Goal: Transaction & Acquisition: Purchase product/service

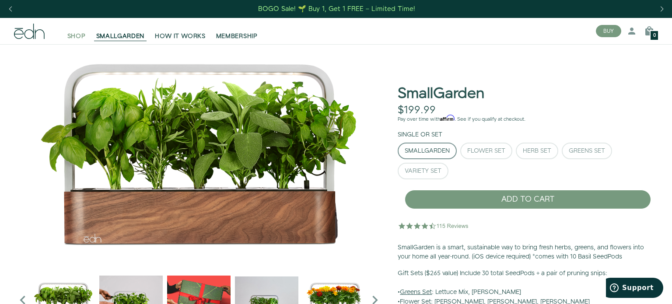
click at [72, 35] on span "SHOP" at bounding box center [76, 36] width 18 height 9
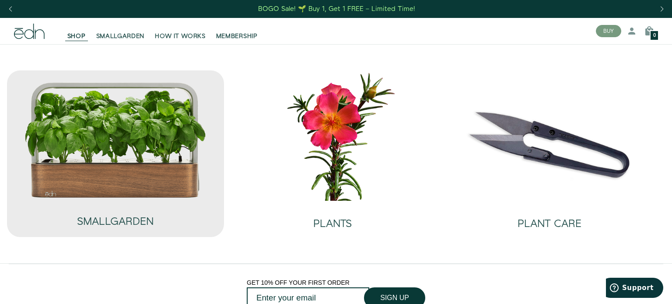
click at [167, 106] on img at bounding box center [115, 139] width 183 height 117
